Goal: Transaction & Acquisition: Purchase product/service

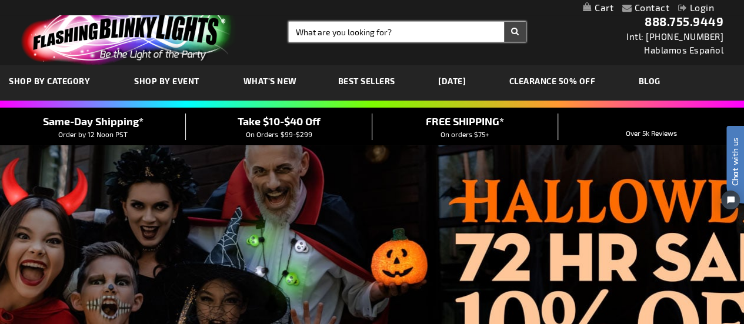
click at [402, 26] on input "Search" at bounding box center [407, 32] width 237 height 20
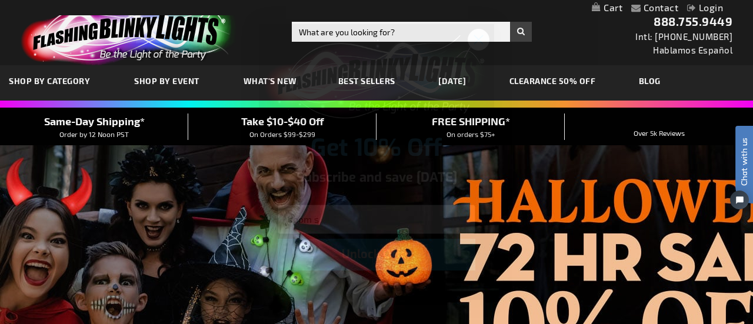
type input "boom s"
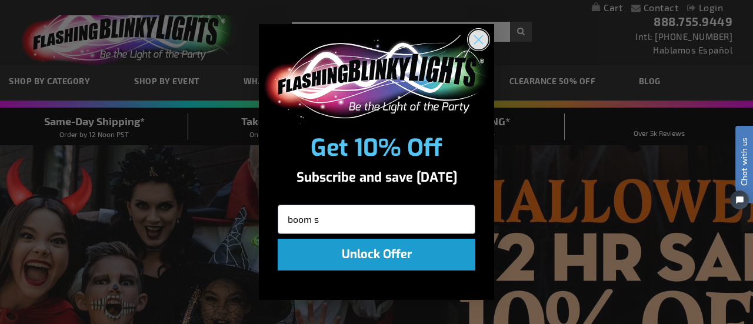
click at [480, 38] on icon "Close dialog" at bounding box center [479, 40] width 8 height 8
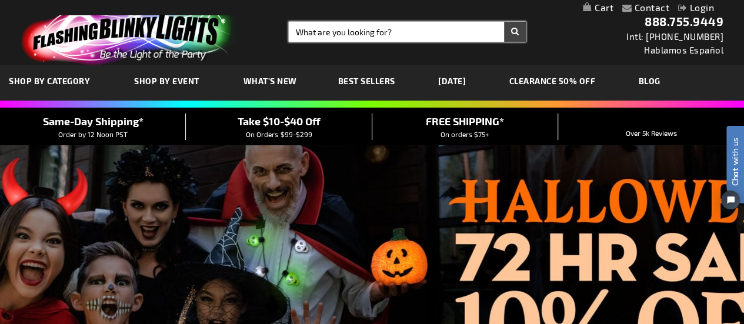
click at [410, 33] on input "Search" at bounding box center [407, 32] width 237 height 20
type input "boom sticks"
click at [504, 22] on button "Search" at bounding box center [515, 32] width 22 height 20
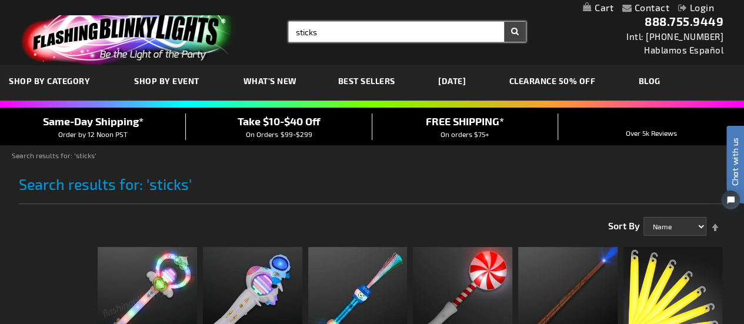
click at [296, 32] on input "sticks" at bounding box center [407, 32] width 237 height 20
type input "boom sticks"
click at [504, 22] on button "Search" at bounding box center [515, 32] width 22 height 20
type input "sticks"
drag, startPoint x: 328, startPoint y: 34, endPoint x: 288, endPoint y: 35, distance: 40.0
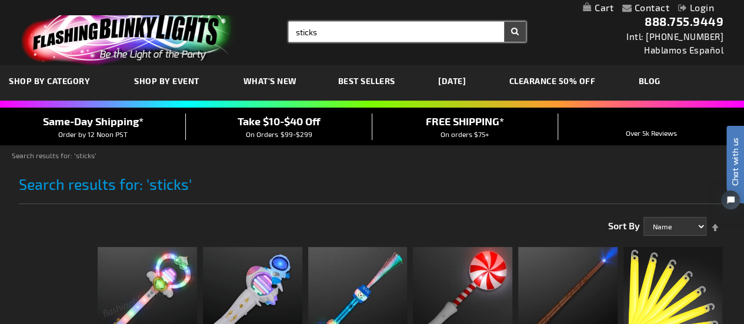
click at [289, 35] on input "sticks" at bounding box center [407, 32] width 237 height 20
type input "cheer"
click at [504, 22] on button "Search" at bounding box center [515, 32] width 22 height 20
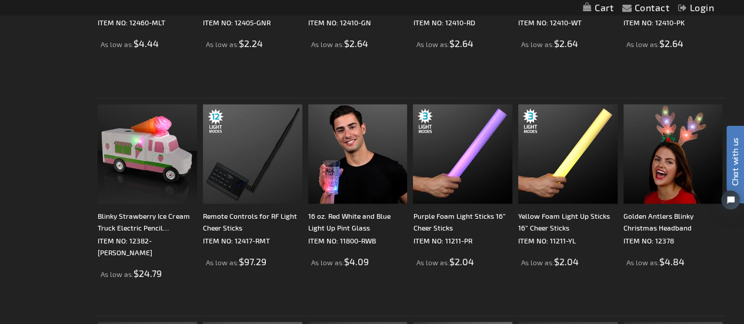
scroll to position [1015, 0]
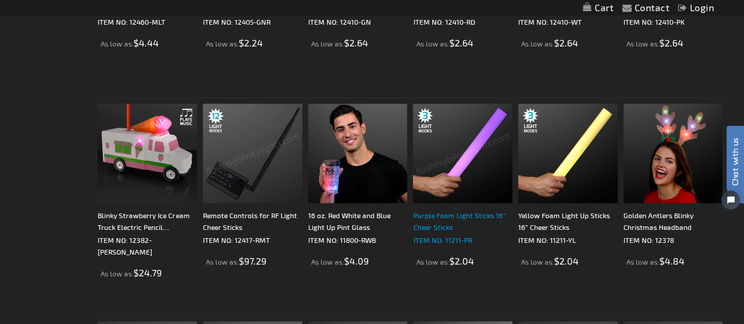
click at [446, 224] on div "Purple Foam Light Sticks 16” Cheer Sticks" at bounding box center [462, 221] width 99 height 24
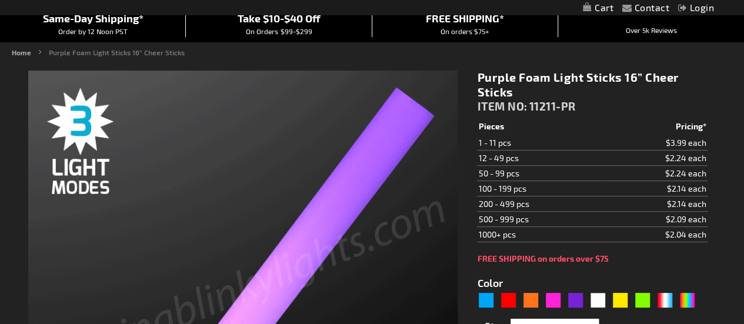
type input "5640"
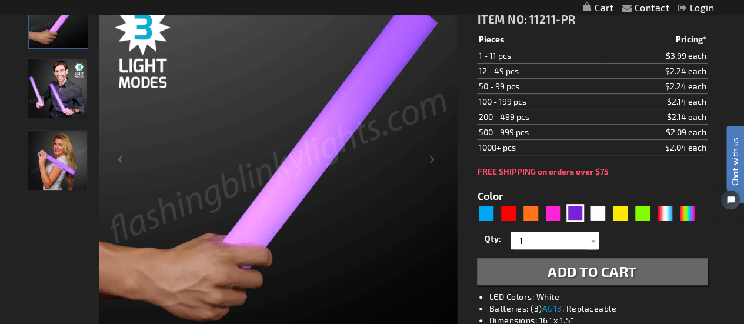
scroll to position [176, 0]
